Goal: Task Accomplishment & Management: Manage account settings

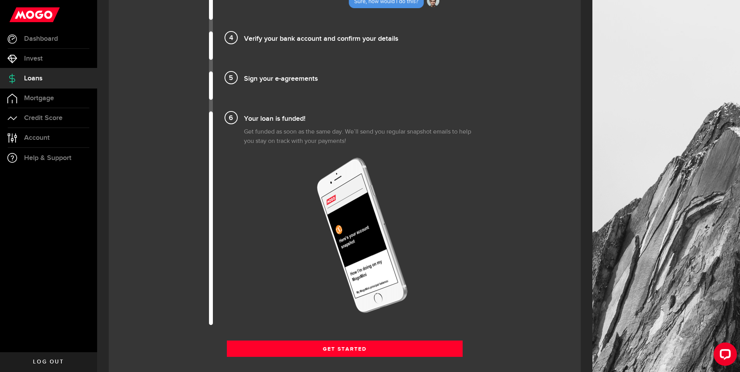
scroll to position [813, 0]
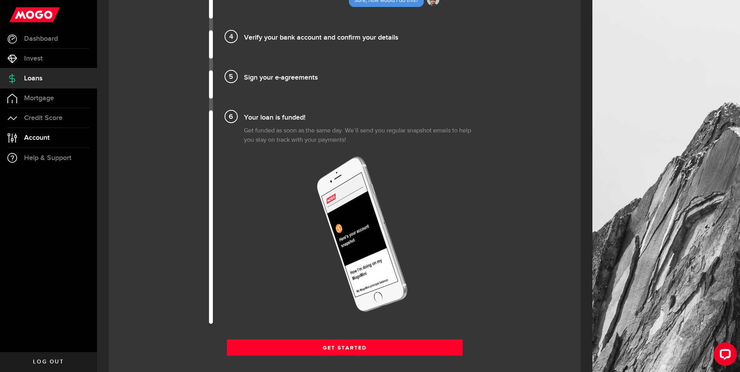
click at [43, 141] on span "Account" at bounding box center [37, 137] width 26 height 7
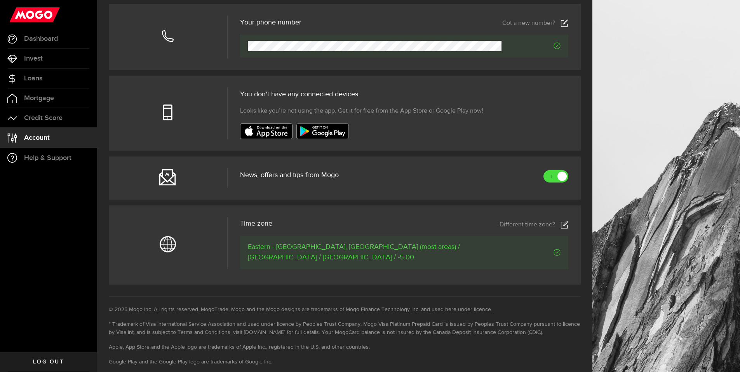
scroll to position [219, 0]
click at [557, 179] on link at bounding box center [555, 176] width 25 height 12
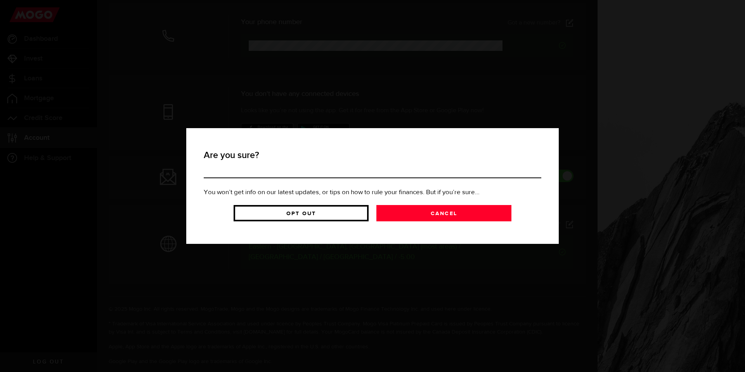
click at [356, 217] on link "Opt Out" at bounding box center [301, 213] width 135 height 16
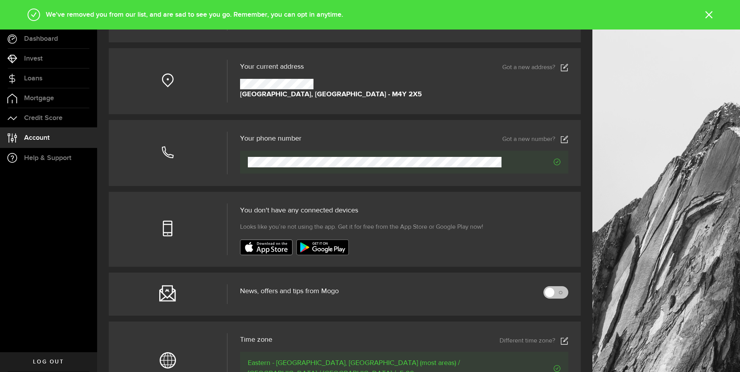
scroll to position [0, 0]
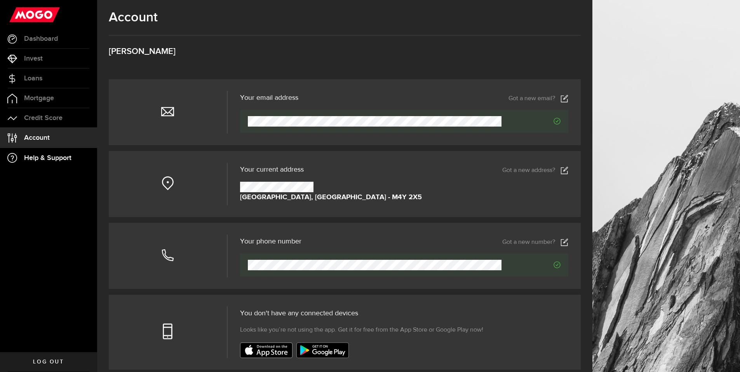
click at [48, 155] on span "Help & Support" at bounding box center [47, 158] width 47 height 7
click at [165, 52] on h3 "[PERSON_NAME]" at bounding box center [345, 51] width 472 height 9
click at [51, 41] on span "Dashboard" at bounding box center [41, 38] width 34 height 7
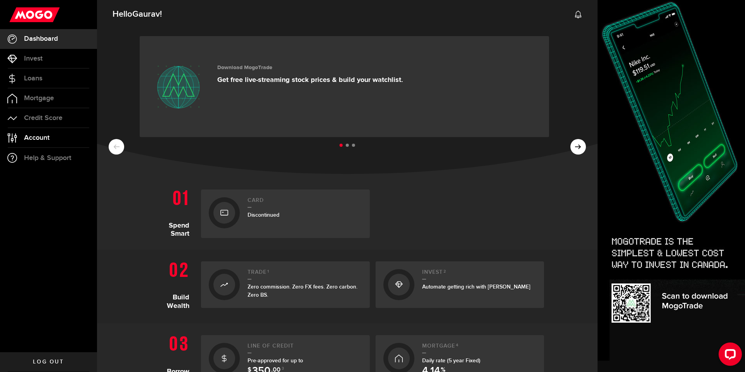
click at [38, 141] on span "Account" at bounding box center [37, 137] width 26 height 7
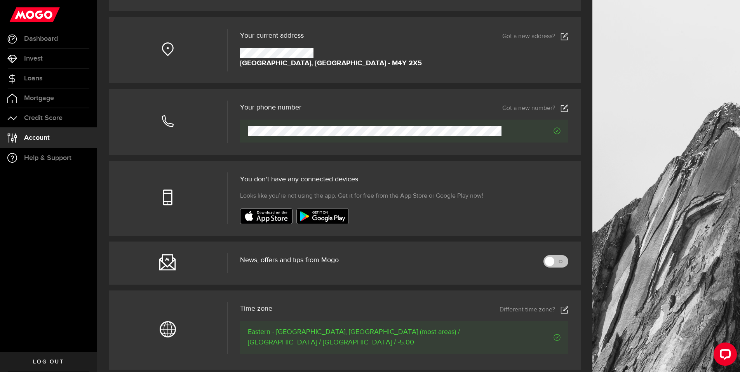
scroll to position [160, 0]
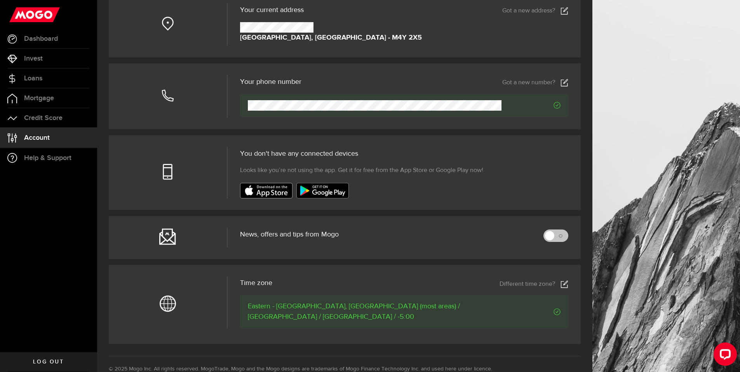
click at [55, 360] on span "Log out" at bounding box center [48, 361] width 31 height 5
